Goal: Obtain resource: Obtain resource

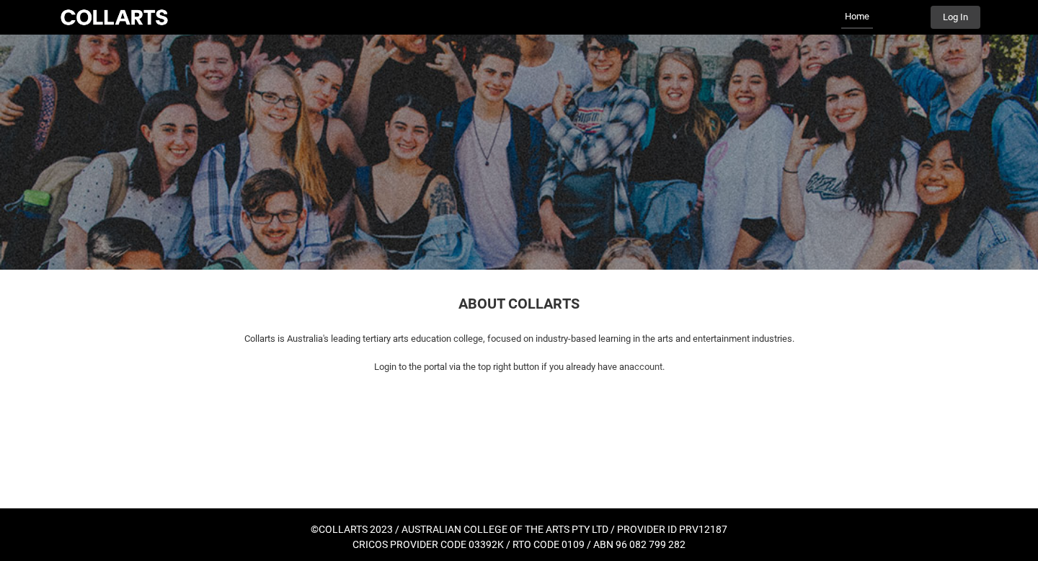
scroll to position [5, 0]
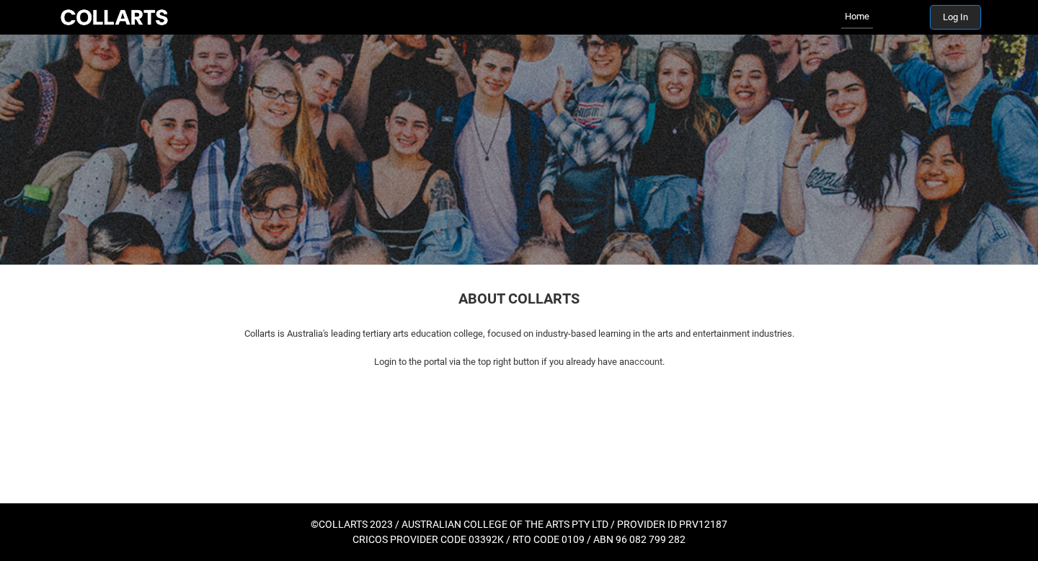
click at [967, 17] on button "Log In" at bounding box center [956, 17] width 50 height 23
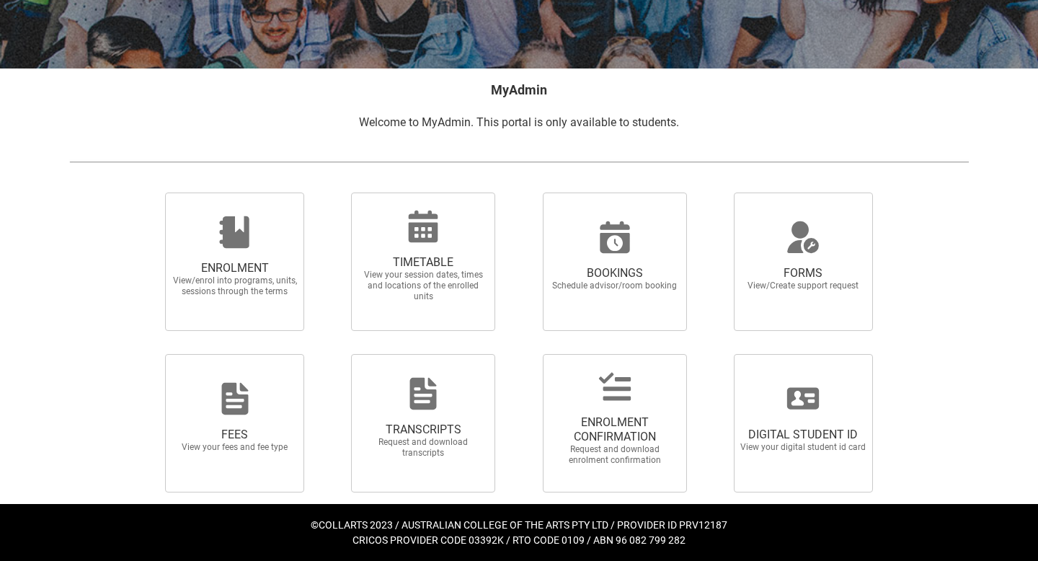
scroll to position [221, 0]
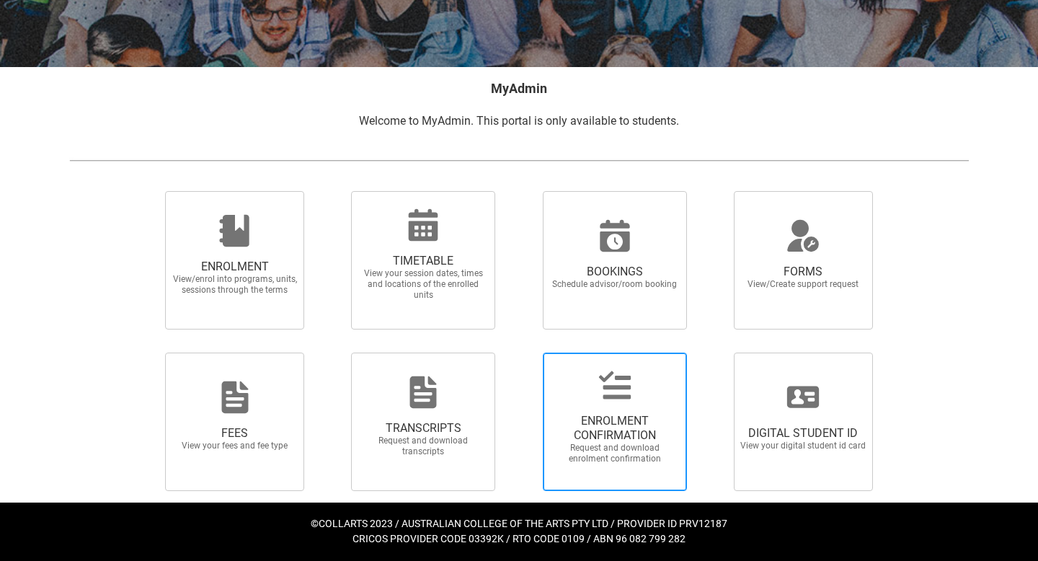
click at [648, 445] on span "Request and download enrolment confirmation" at bounding box center [614, 454] width 127 height 22
click at [525, 352] on input "ENROLMENT CONFIRMATION Request and download enrolment confirmation" at bounding box center [524, 352] width 1 height 1
radio input "true"
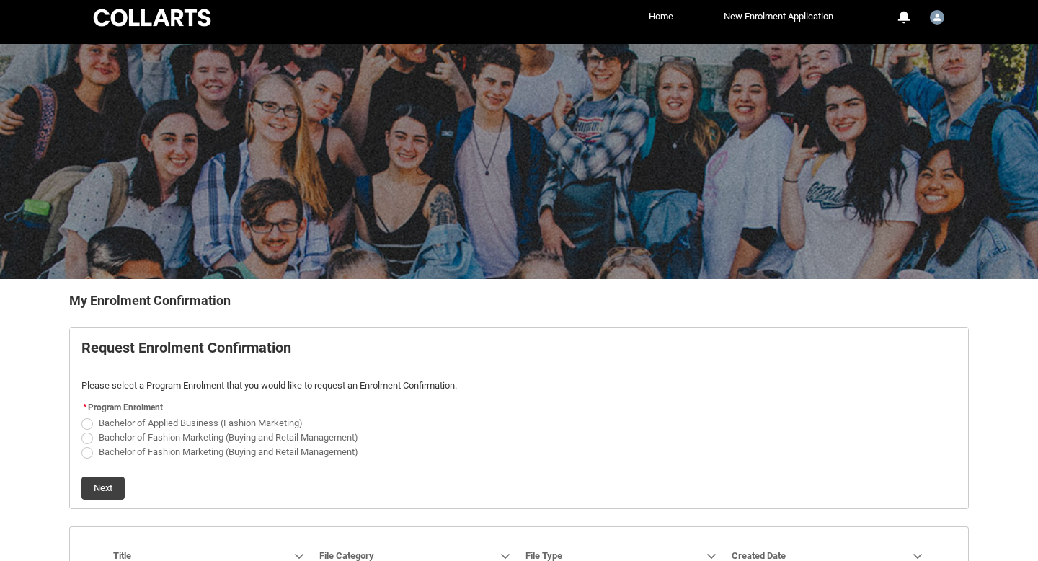
scroll to position [123, 0]
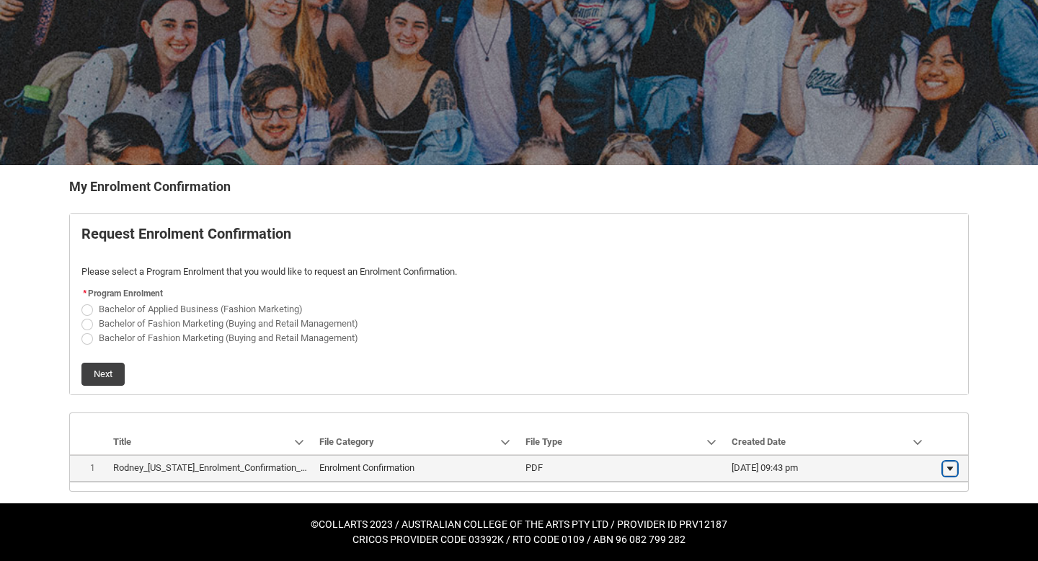
click at [953, 469] on lightning-primitive-icon "button" at bounding box center [950, 469] width 9 height 10
click at [931, 459] on span "Download" at bounding box center [917, 464] width 40 height 13
